Goal: Communication & Community: Answer question/provide support

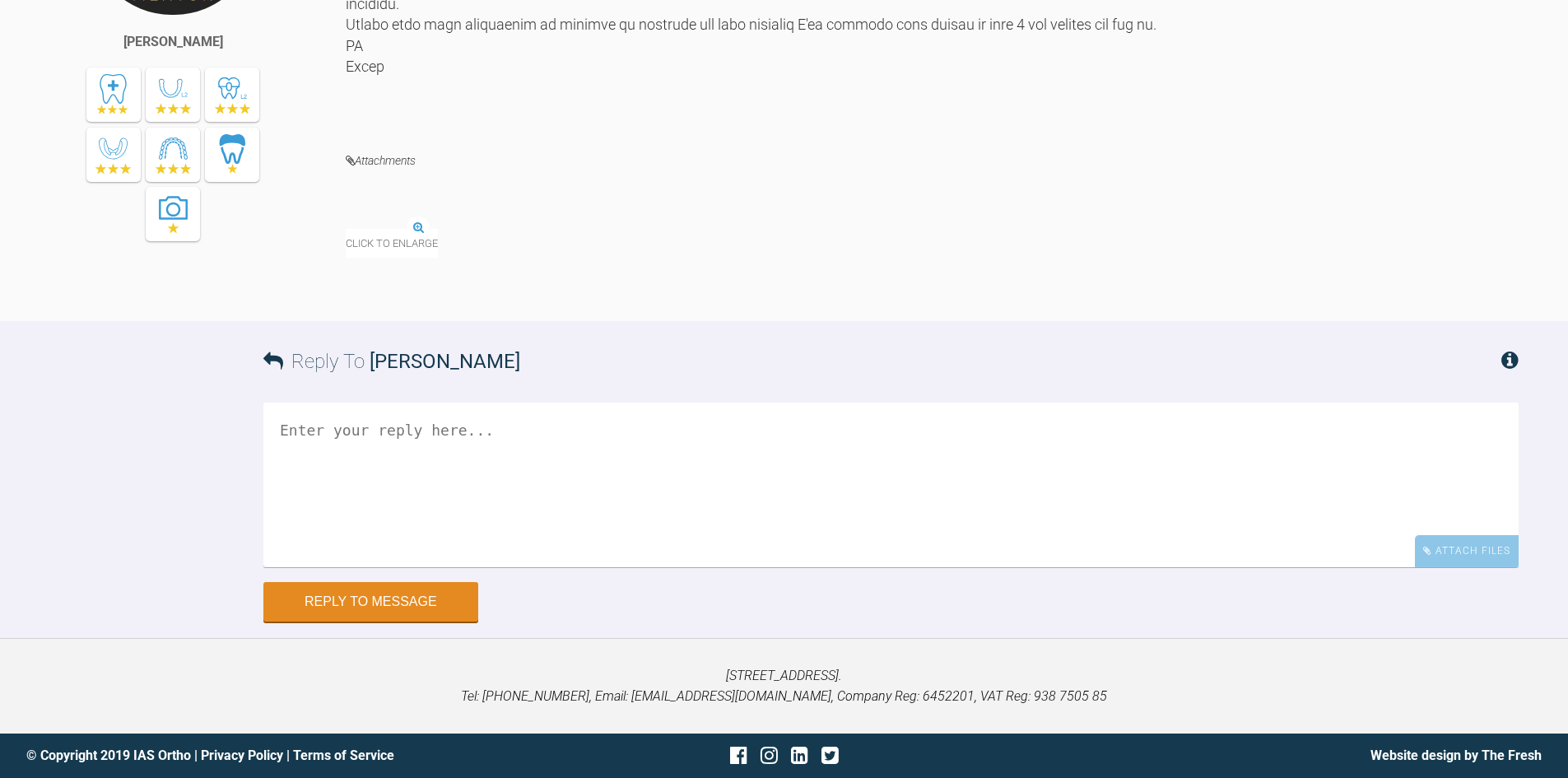
scroll to position [1152, 0]
click at [408, 229] on img at bounding box center [401, 218] width 110 height 21
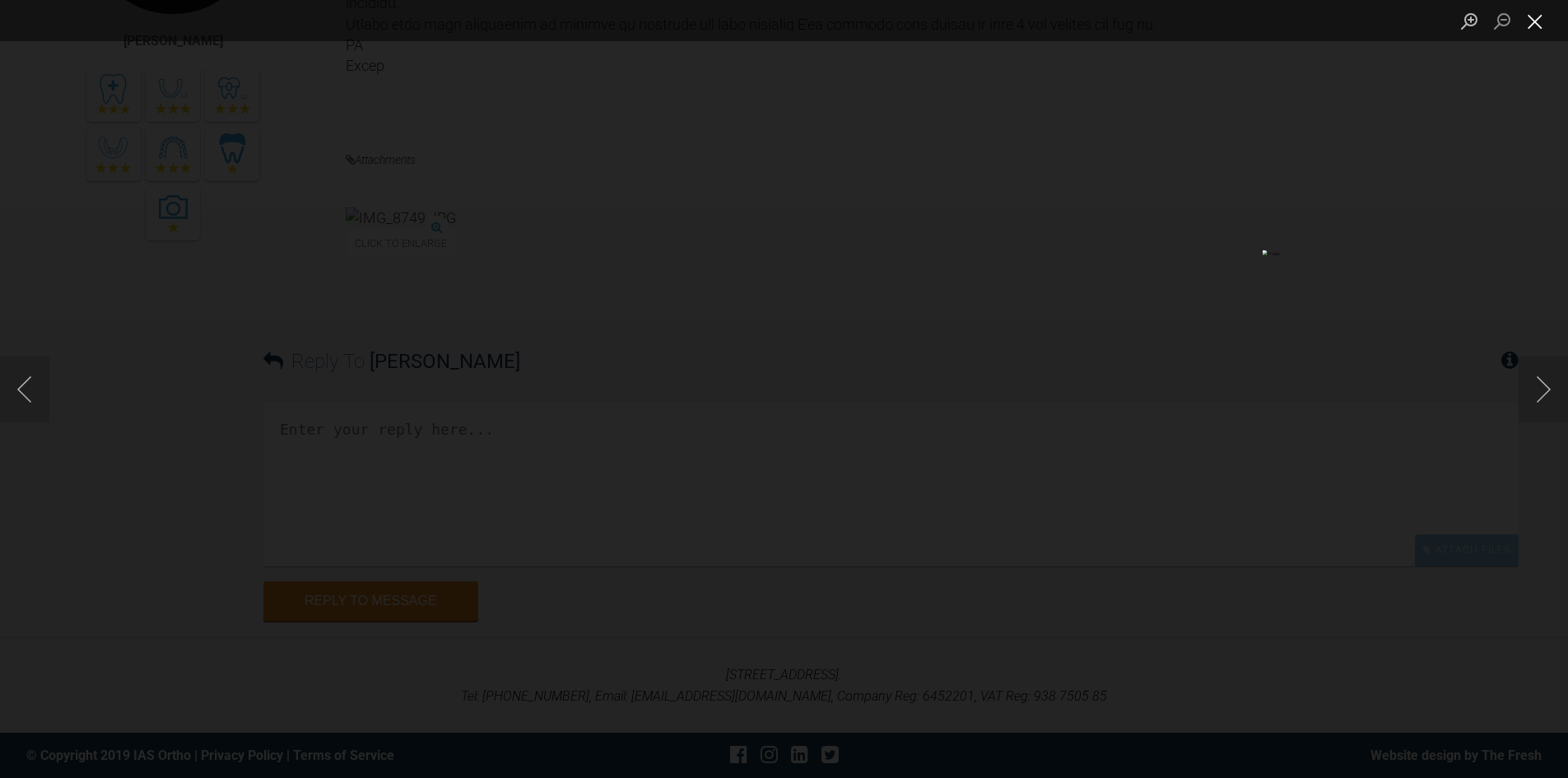
click at [1525, 22] on button "Close lightbox" at bounding box center [1534, 21] width 33 height 29
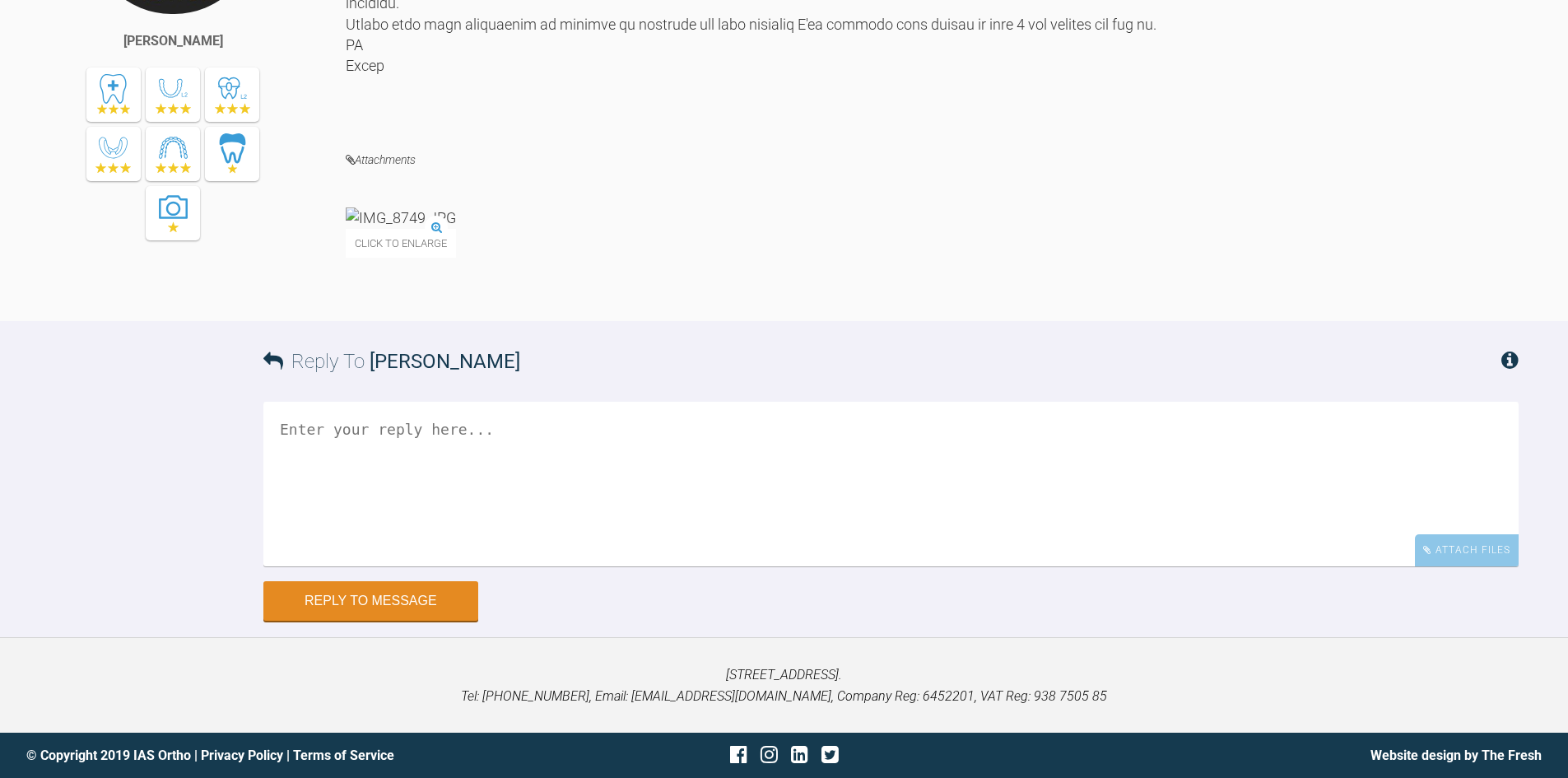
scroll to position [1399, 0]
click at [1025, 184] on div "Attachments" at bounding box center [932, 178] width 1173 height 57
click at [410, 425] on textarea at bounding box center [891, 483] width 1255 height 165
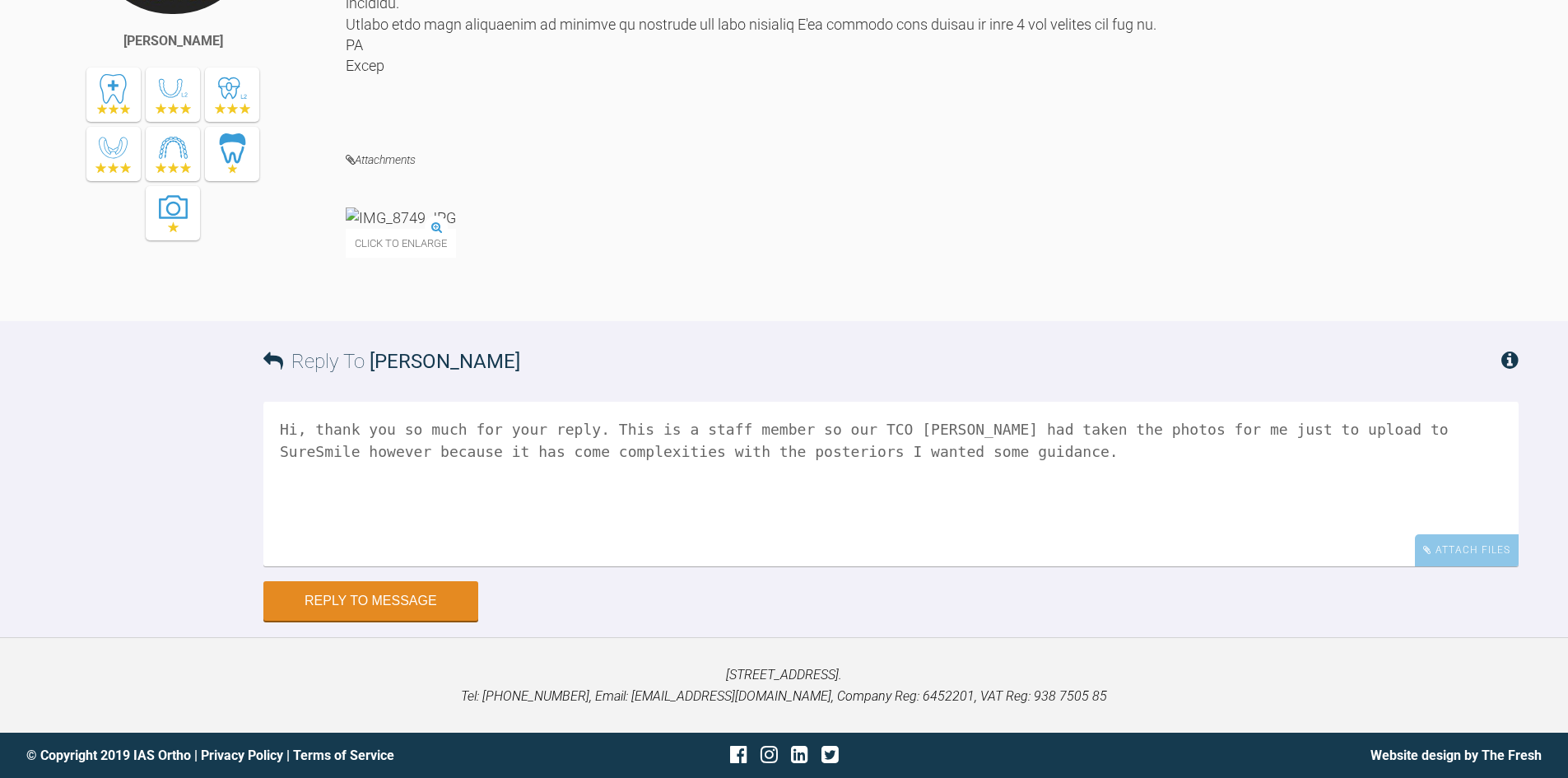
click at [875, 430] on textarea "Hi, thank you so much for your reply. This is a staff member so our TCO [PERSON…" at bounding box center [891, 483] width 1255 height 165
click at [967, 436] on textarea "Hi, thank you so much for your reply. This is a staff member so our TCO [PERSON…" at bounding box center [891, 483] width 1255 height 165
click at [953, 474] on textarea "Hi, thank you so much for your reply. This is a staff member so our TCO [PERSON…" at bounding box center [891, 483] width 1255 height 165
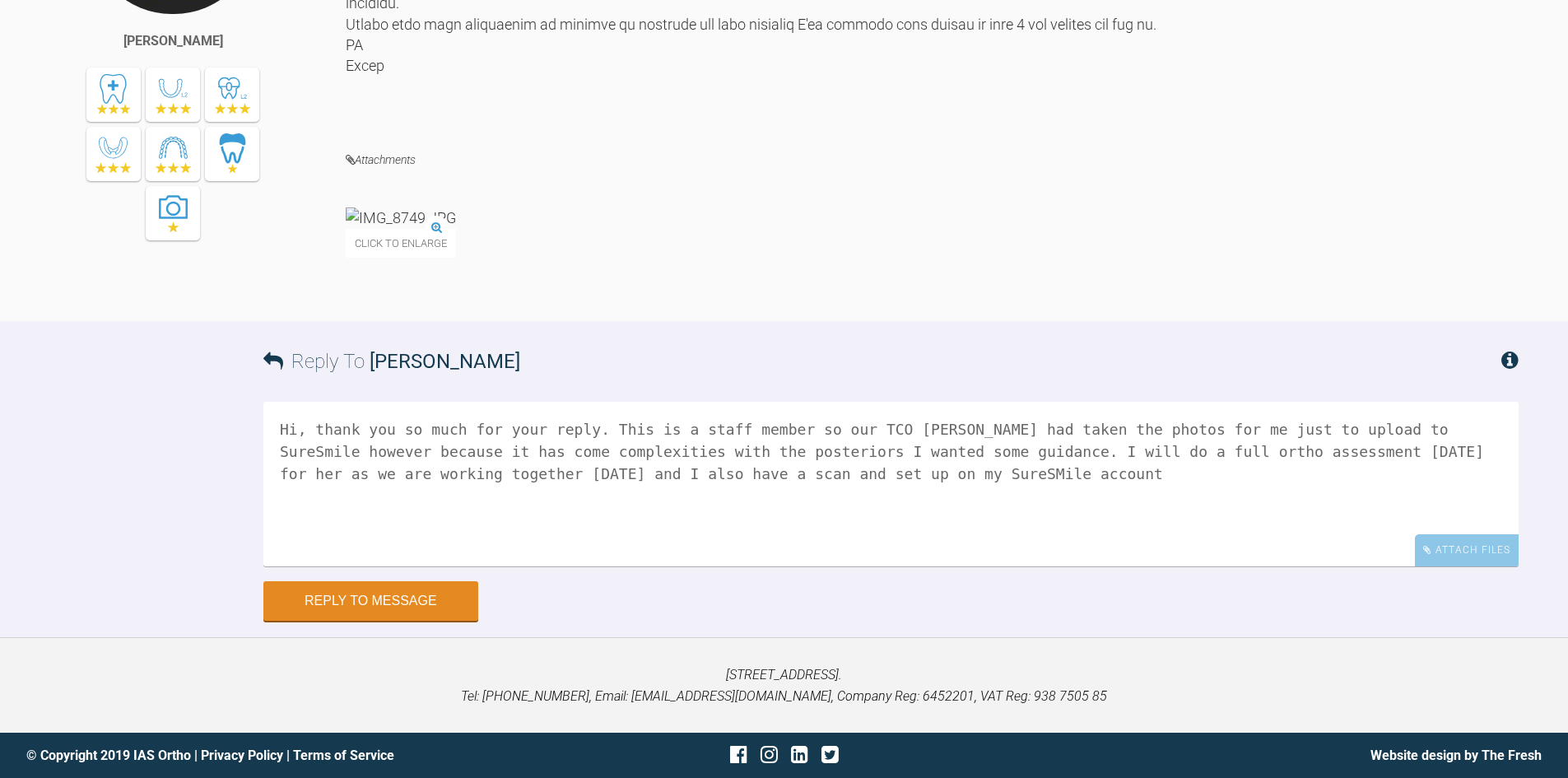
click at [775, 473] on textarea "Hi, thank you so much for your reply. This is a staff member so our TCO [PERSON…" at bounding box center [891, 483] width 1255 height 165
click at [893, 475] on textarea "Hi, thank you so much for your reply. This is a staff member so our TCO [PERSON…" at bounding box center [891, 483] width 1255 height 165
click at [576, 481] on textarea "Hi, thank you so much for your reply. This is a staff member so our TCO [PERSON…" at bounding box center [891, 483] width 1255 height 165
click at [565, 494] on textarea "Hi, thank you so much for your reply. This is a staff member so our TCO [PERSON…" at bounding box center [891, 483] width 1255 height 165
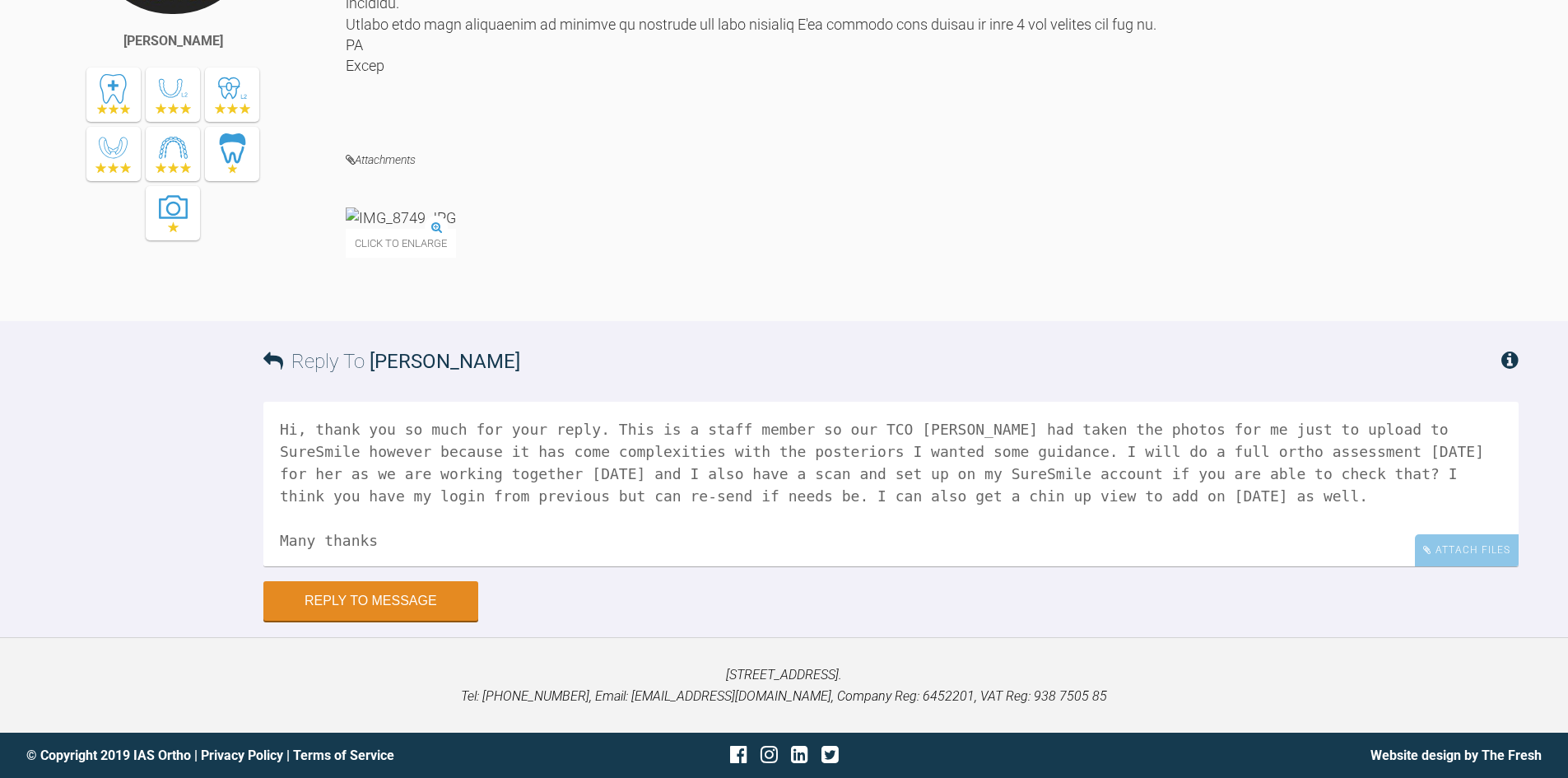
click at [404, 537] on textarea "Hi, thank you so much for your reply. This is a staff member so our TCO [PERSON…" at bounding box center [891, 483] width 1255 height 165
type textarea "Hi, thank you so much for your reply. This is a staff member so our TCO [PERSON…"
click at [356, 614] on button "Reply to Message" at bounding box center [371, 602] width 215 height 39
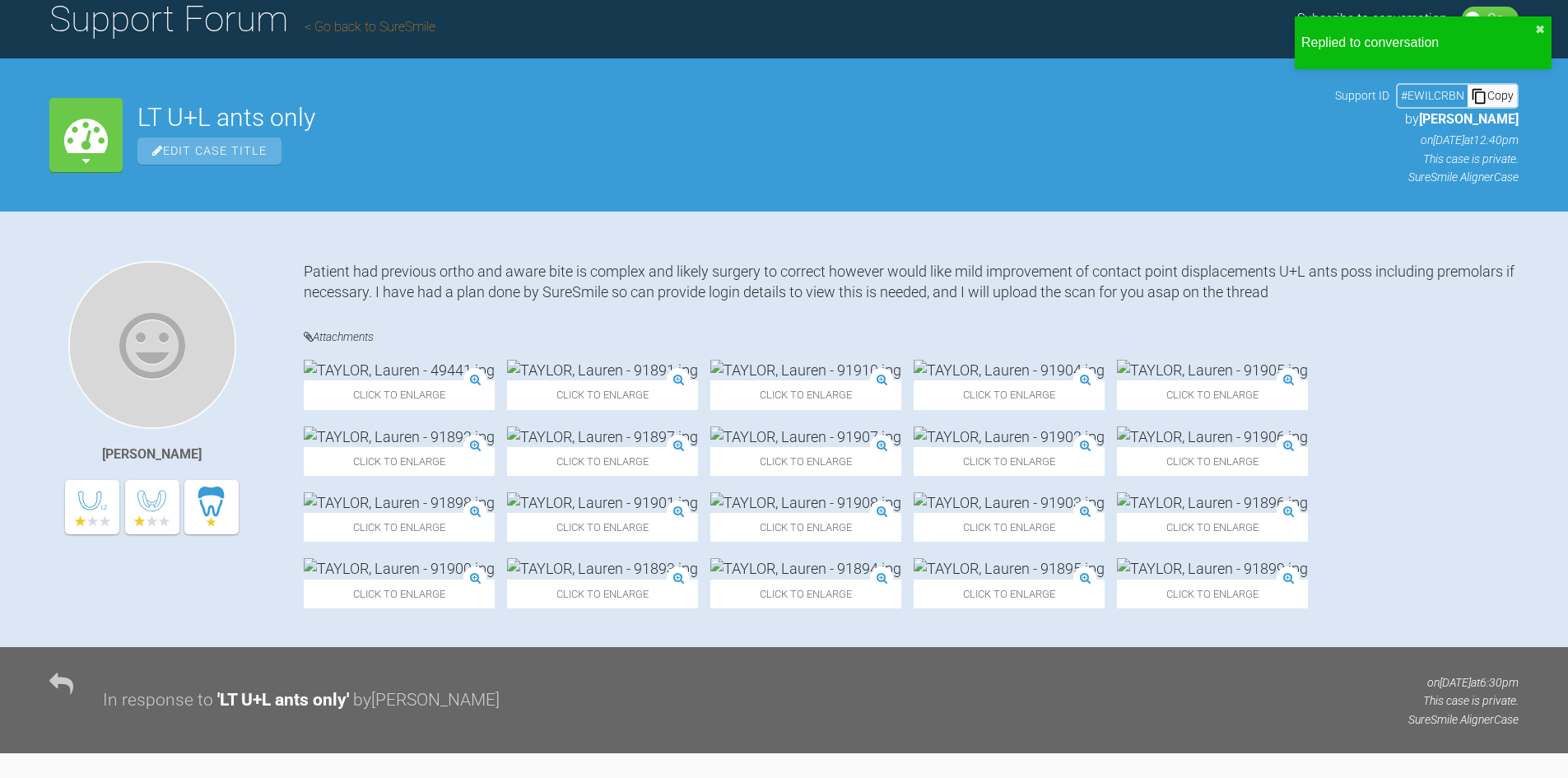
scroll to position [0, 0]
